Goal: Consume media (video, audio)

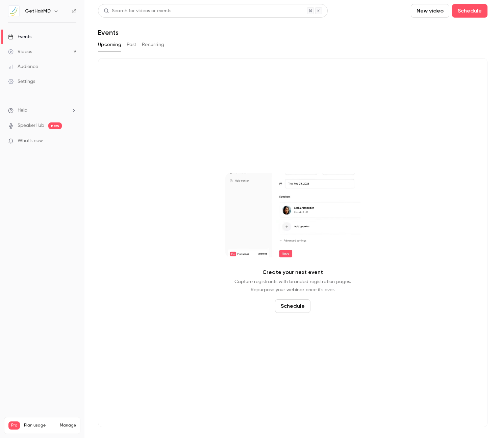
click at [31, 52] on div "Videos" at bounding box center [20, 51] width 24 height 7
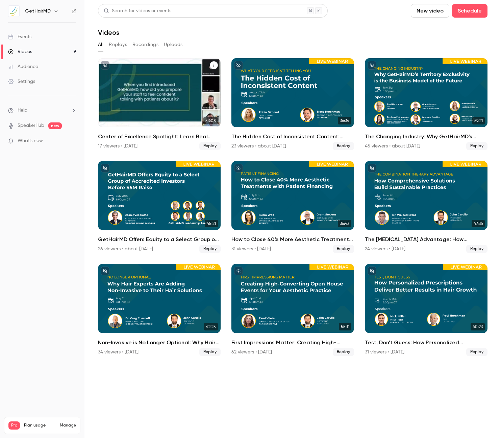
click at [160, 101] on div "Center of Excellence Spotlight: Learn Real World Success from a Top GetHairMD P…" at bounding box center [159, 92] width 123 height 69
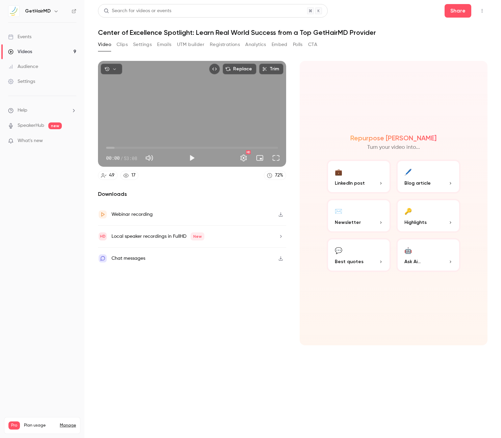
click at [189, 46] on button "UTM builder" at bounding box center [190, 44] width 27 height 11
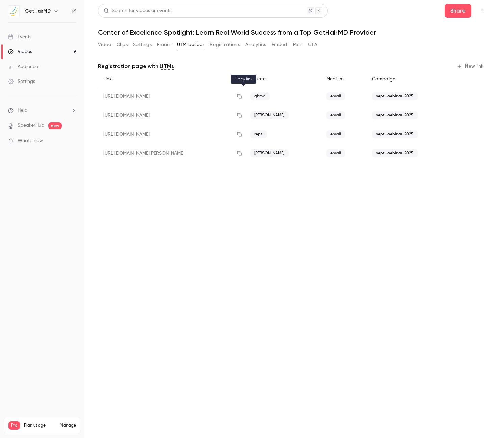
click at [242, 97] on icon "button" at bounding box center [239, 96] width 5 height 5
